Goal: Find specific page/section: Find specific page/section

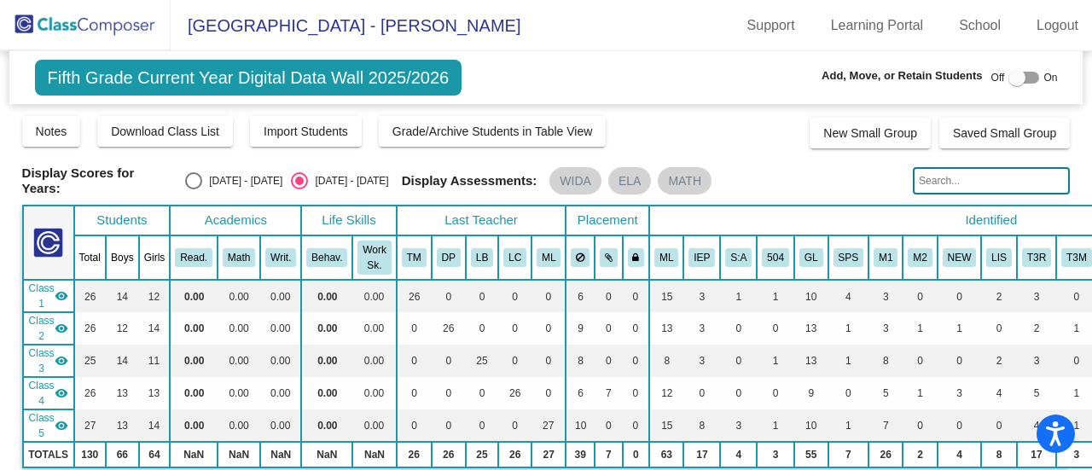
scroll to position [341, 0]
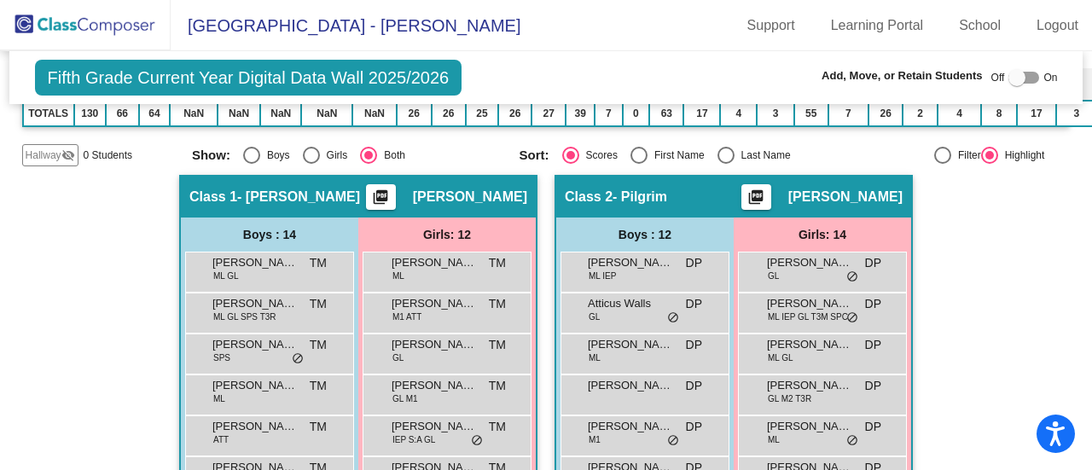
click at [94, 20] on img at bounding box center [85, 25] width 171 height 50
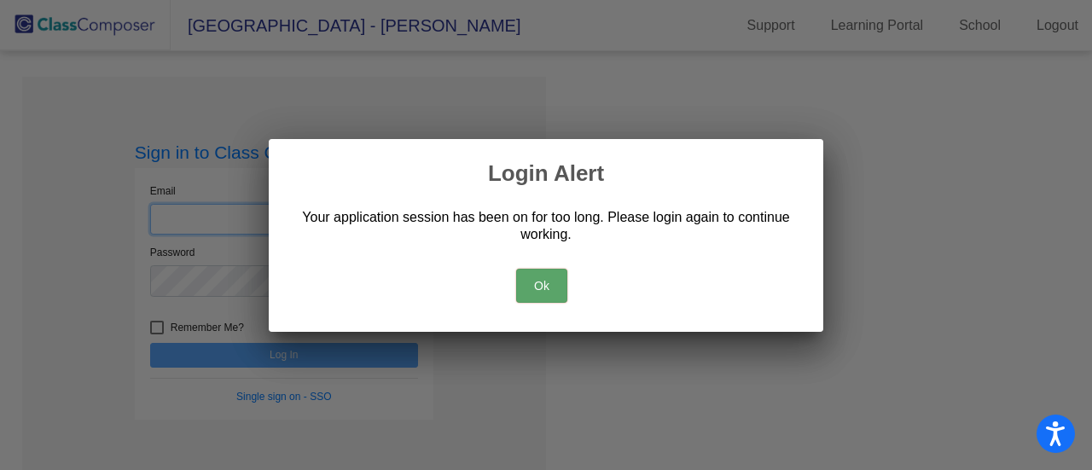
type input "[PERSON_NAME][EMAIL_ADDRESS][PERSON_NAME][DOMAIN_NAME]"
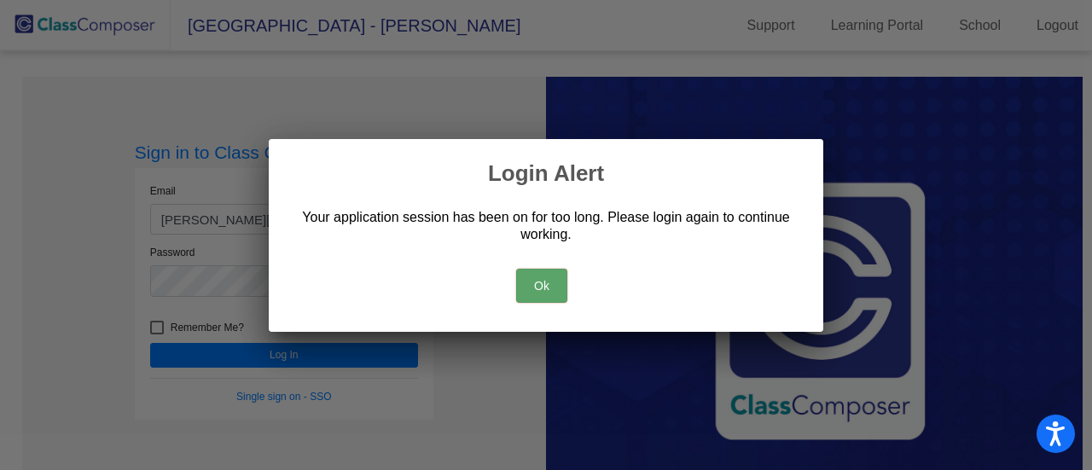
click at [544, 277] on button "Ok" at bounding box center [541, 286] width 51 height 34
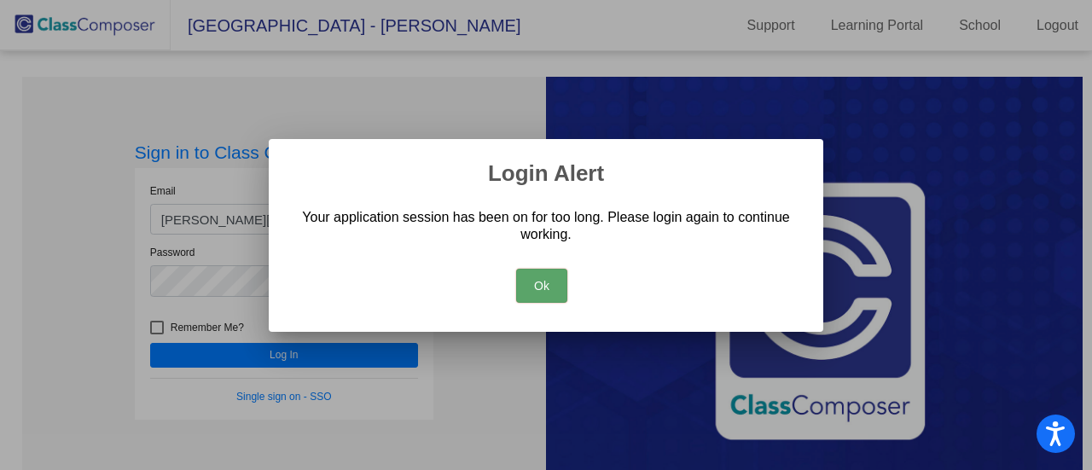
drag, startPoint x: 548, startPoint y: 286, endPoint x: 512, endPoint y: 305, distance: 40.9
click at [548, 286] on button "Ok" at bounding box center [541, 286] width 51 height 34
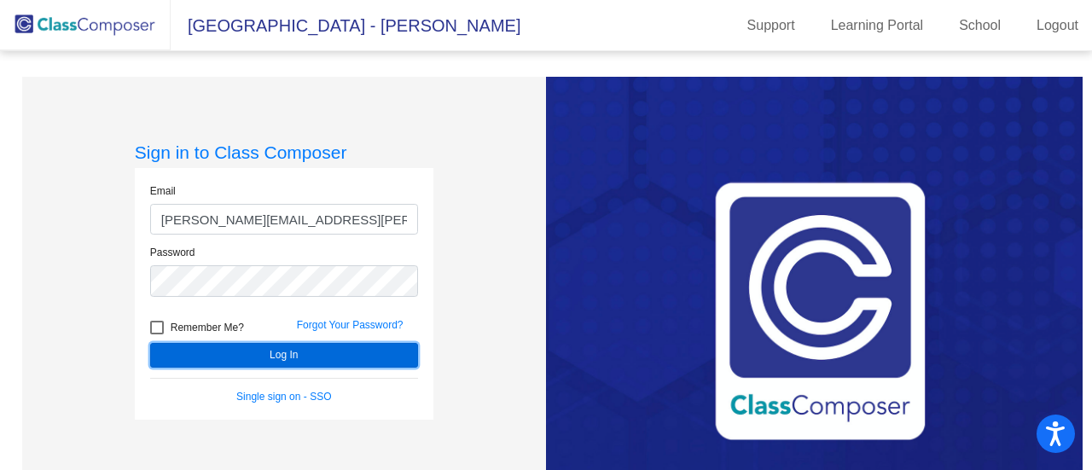
click at [363, 363] on button "Log In" at bounding box center [284, 355] width 268 height 25
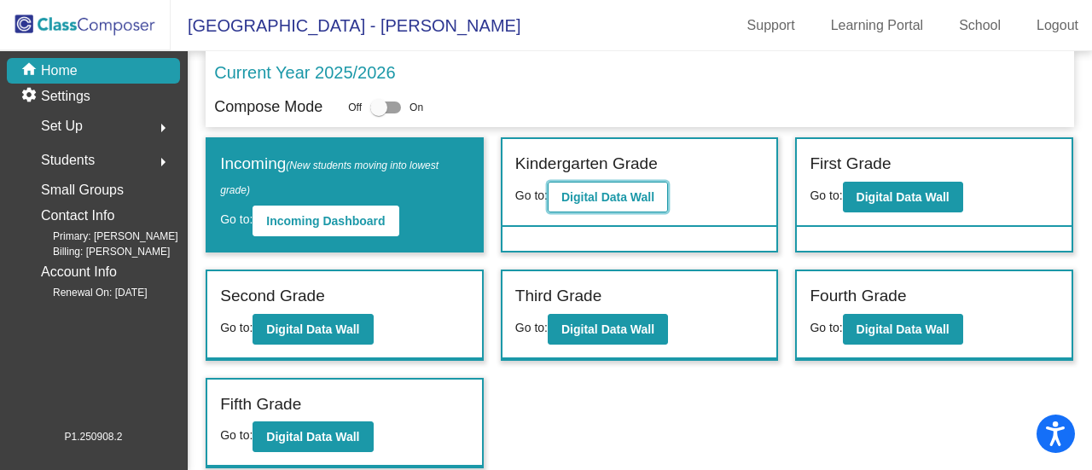
click at [608, 200] on b "Digital Data Wall" at bounding box center [607, 197] width 93 height 14
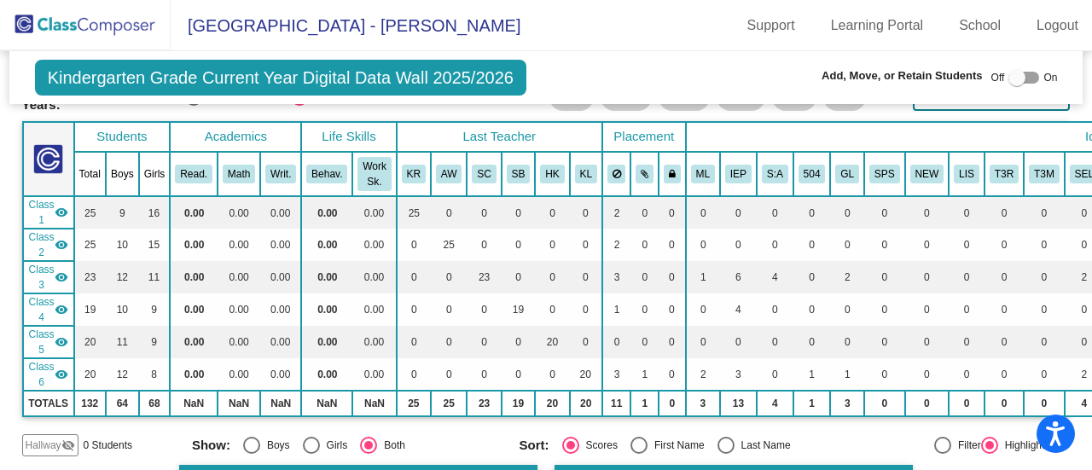
scroll to position [88, 0]
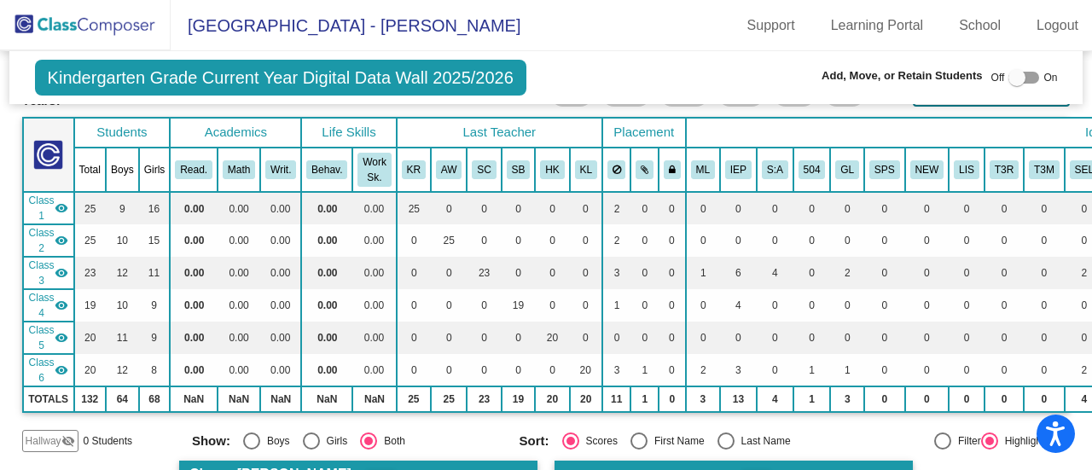
drag, startPoint x: 300, startPoint y: 26, endPoint x: 282, endPoint y: 26, distance: 18.8
click at [300, 26] on span "[GEOGRAPHIC_DATA] - [PERSON_NAME]" at bounding box center [346, 25] width 350 height 27
click at [130, 27] on img at bounding box center [85, 25] width 171 height 50
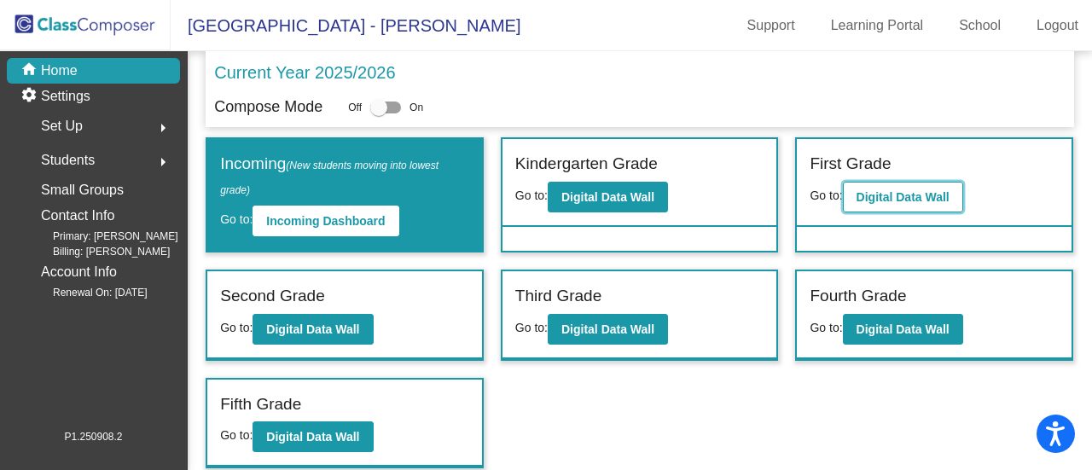
click at [903, 190] on b "Digital Data Wall" at bounding box center [903, 197] width 93 height 14
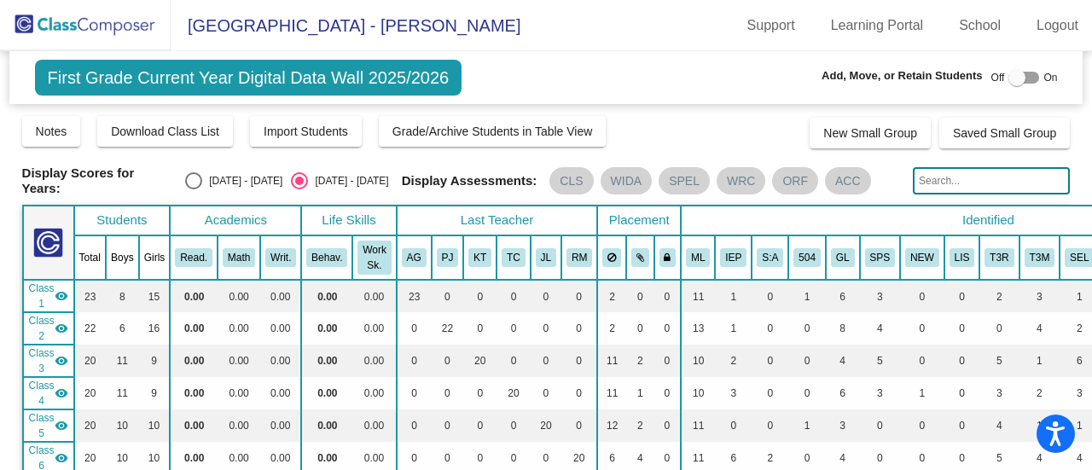
click at [102, 28] on img at bounding box center [85, 25] width 171 height 50
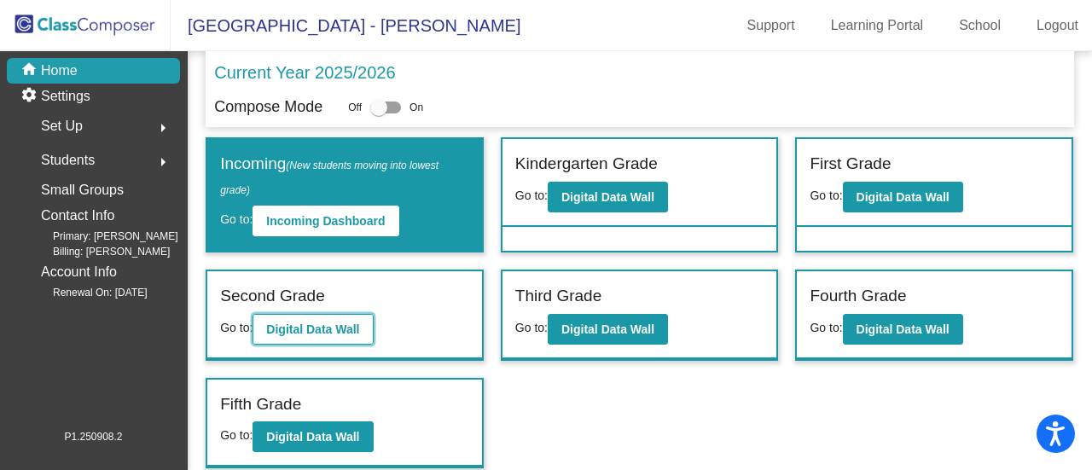
click at [338, 323] on b "Digital Data Wall" at bounding box center [312, 330] width 93 height 14
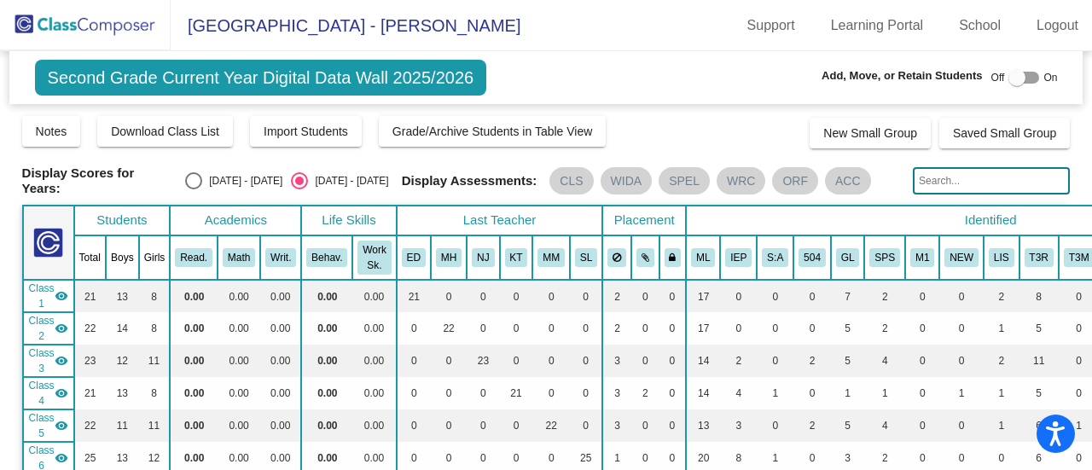
click at [131, 33] on img at bounding box center [85, 25] width 171 height 50
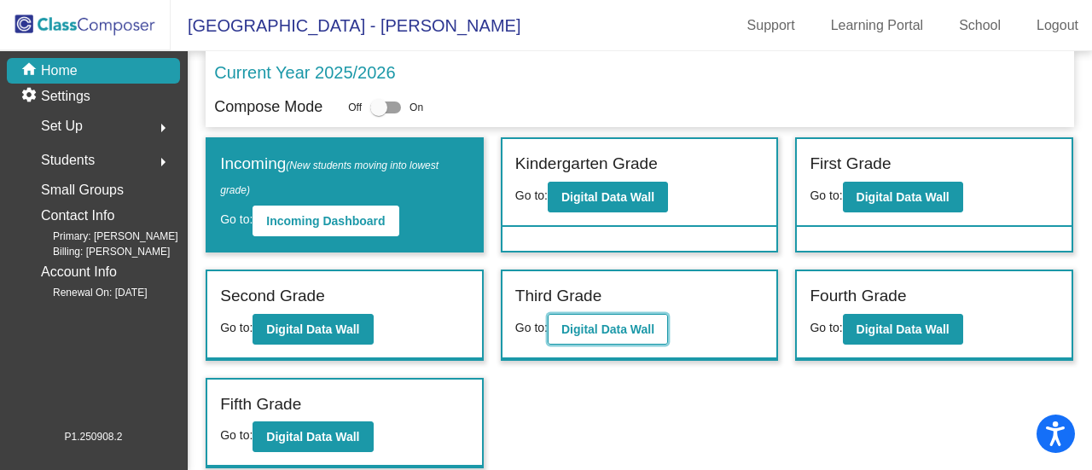
click at [581, 323] on b "Digital Data Wall" at bounding box center [607, 330] width 93 height 14
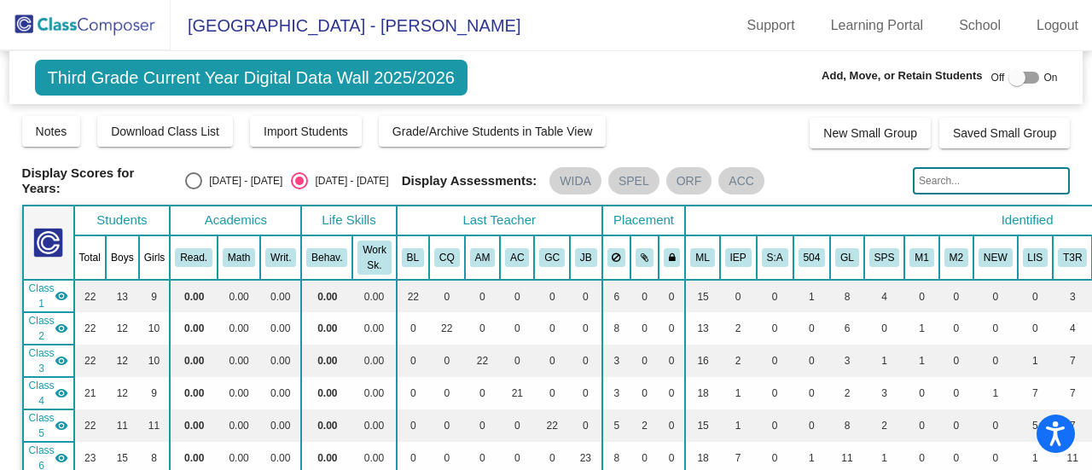
click at [142, 35] on img at bounding box center [85, 25] width 171 height 50
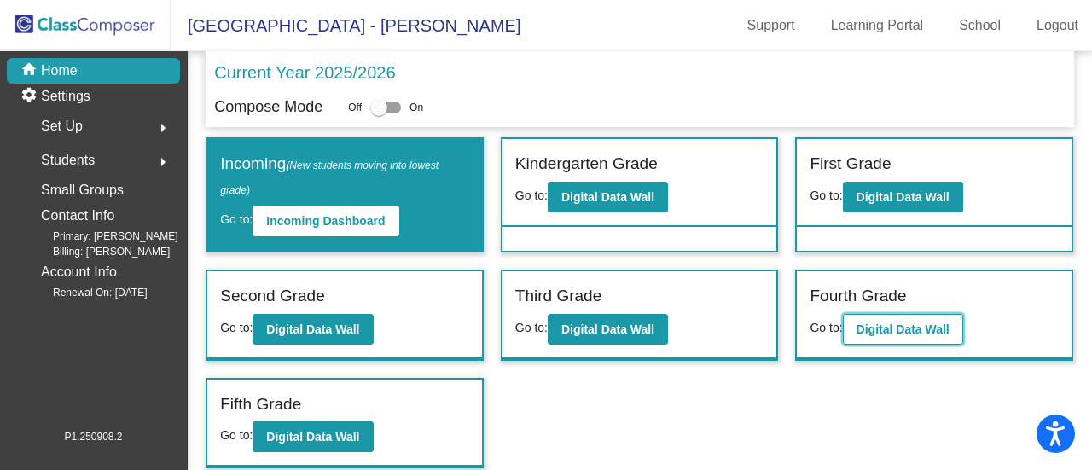
click at [907, 328] on b "Digital Data Wall" at bounding box center [903, 330] width 93 height 14
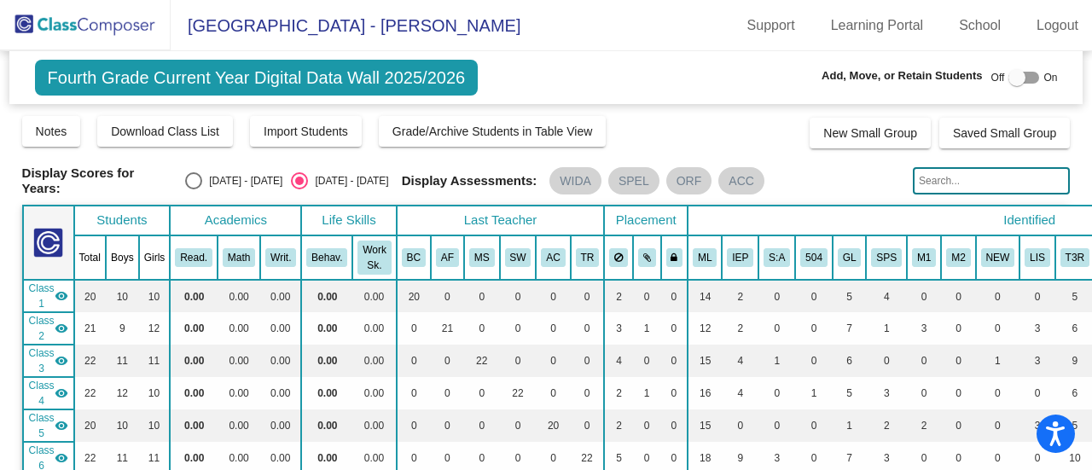
click at [112, 33] on img at bounding box center [85, 25] width 171 height 50
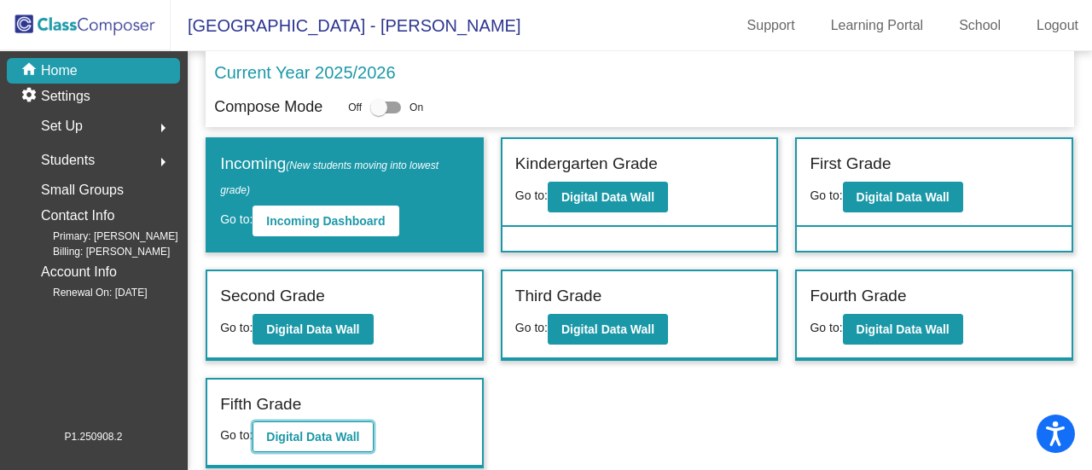
click at [355, 433] on b "Digital Data Wall" at bounding box center [312, 437] width 93 height 14
